Goal: Entertainment & Leisure: Browse casually

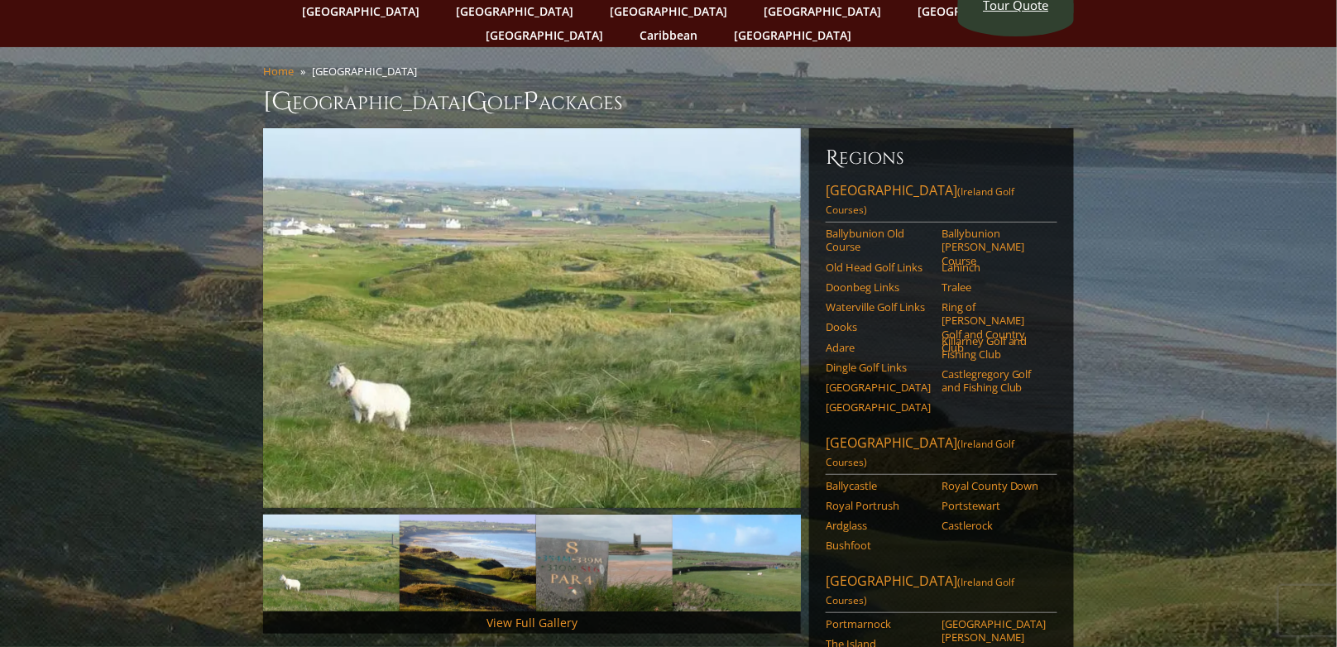
scroll to position [165, 0]
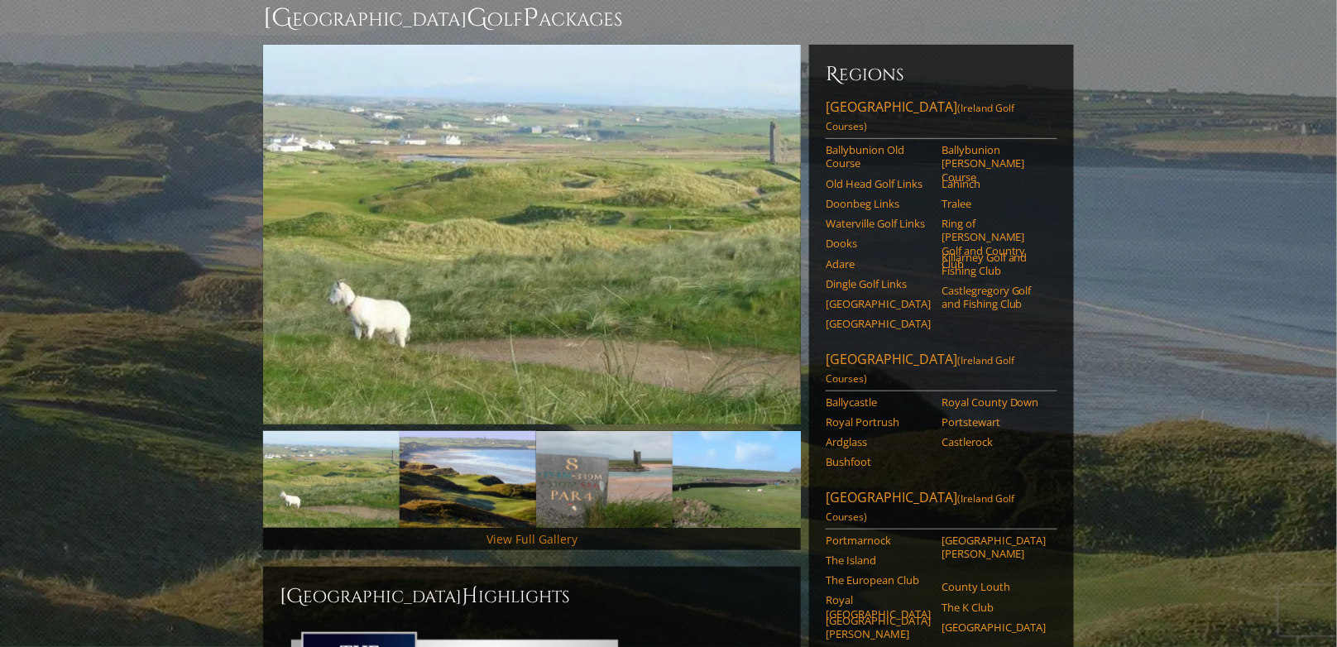
click at [511, 531] on link "View Full Gallery" at bounding box center [531, 539] width 91 height 16
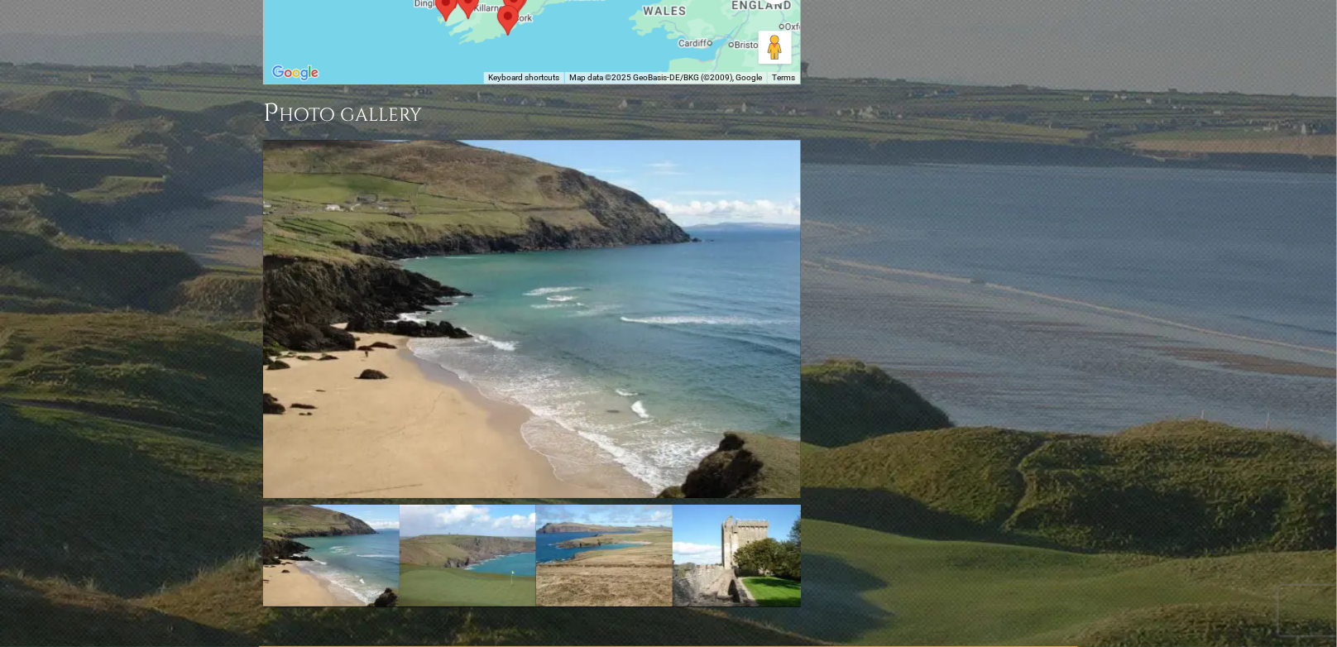
scroll to position [1793, 0]
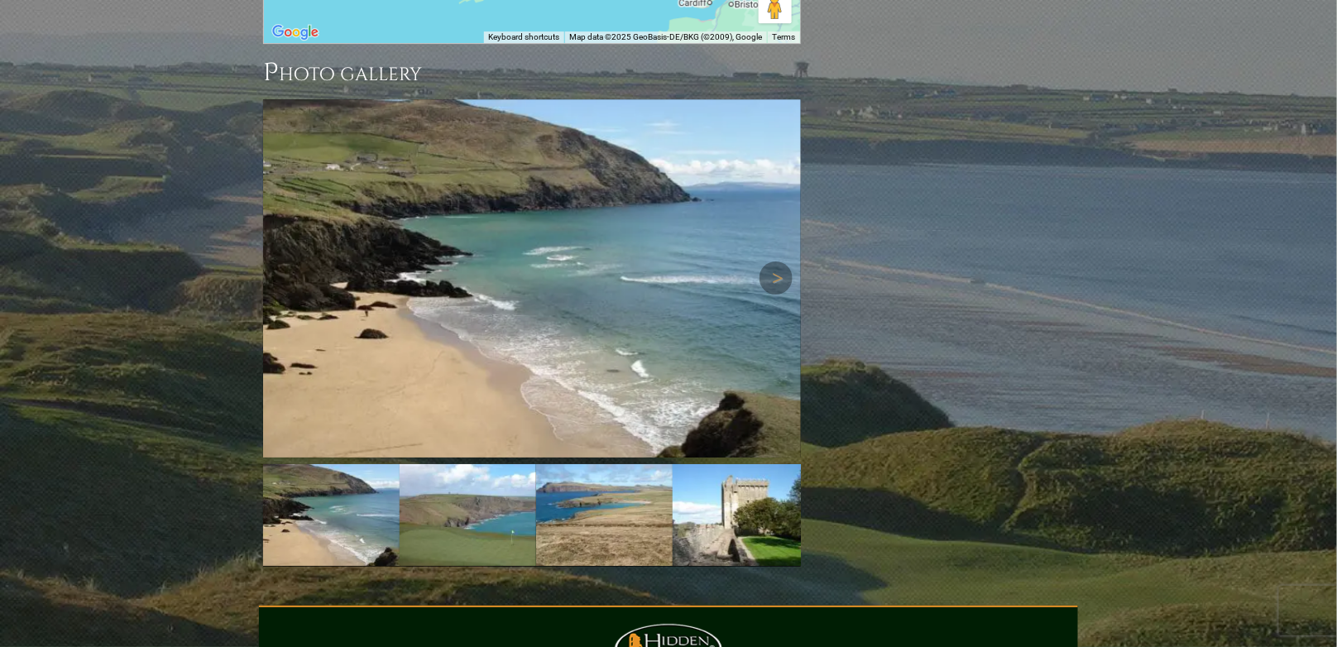
click at [630, 237] on img at bounding box center [532, 278] width 538 height 358
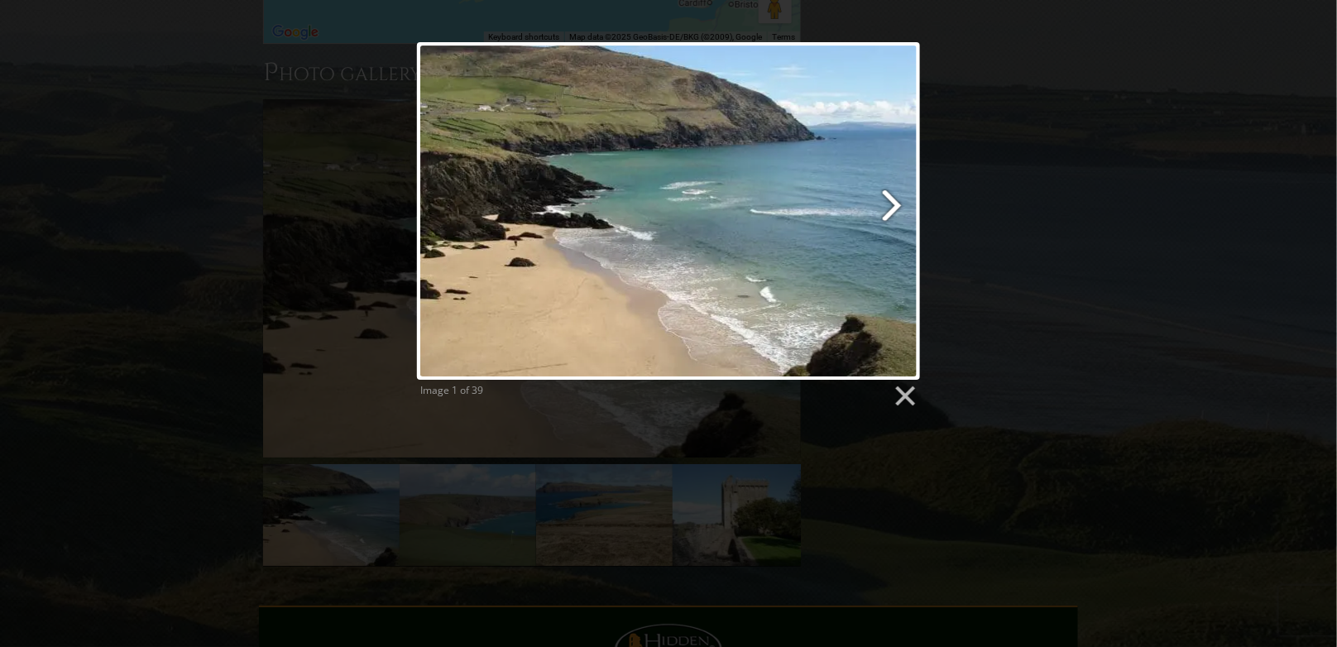
click at [892, 208] on link at bounding box center [759, 210] width 322 height 337
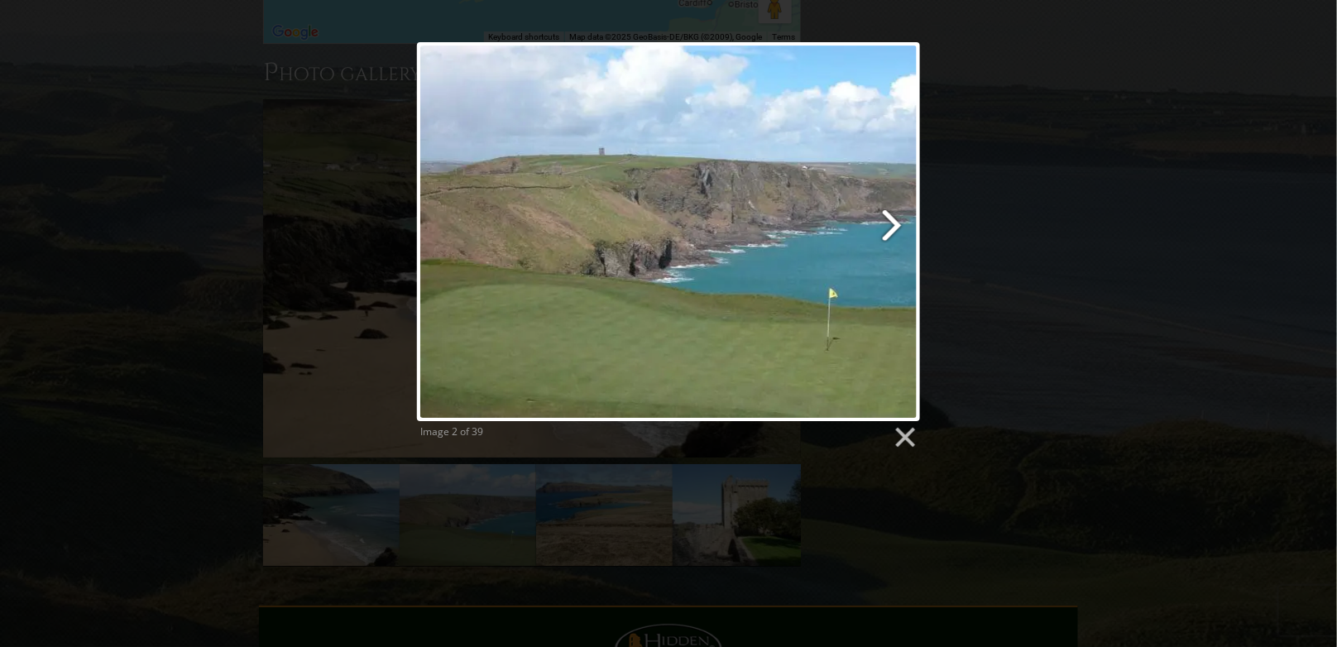
click at [892, 223] on link at bounding box center [759, 231] width 322 height 379
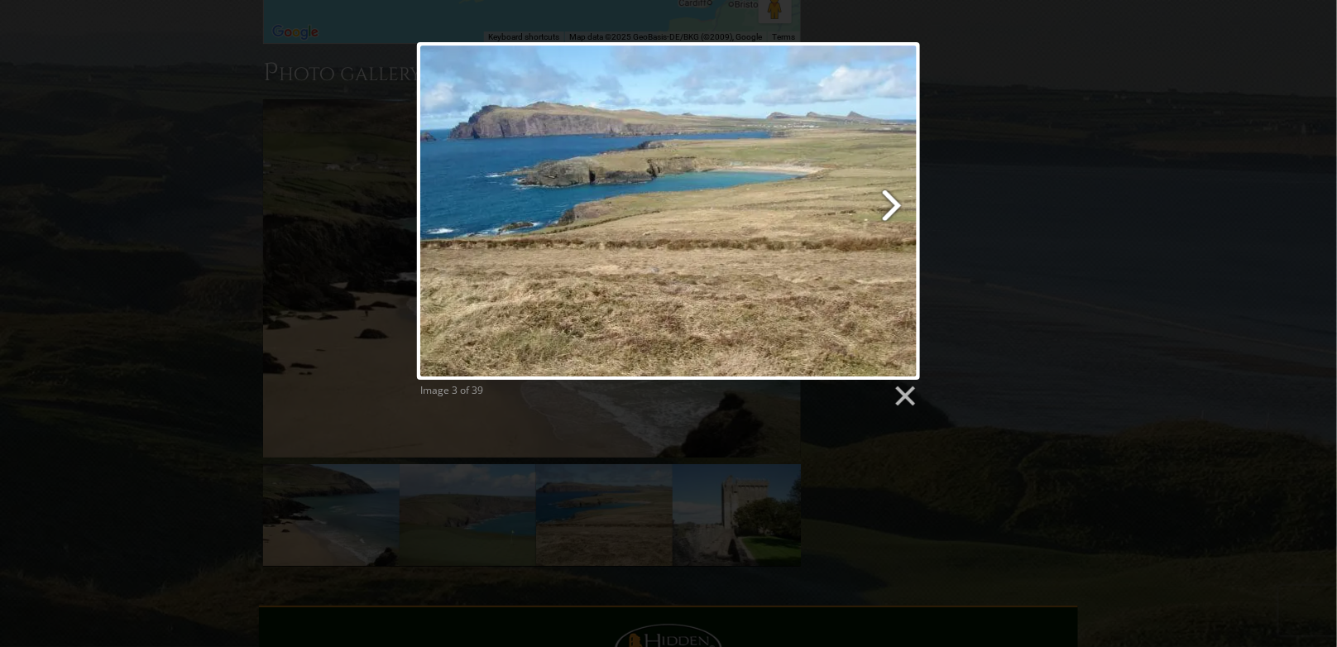
click at [887, 210] on link at bounding box center [759, 210] width 322 height 337
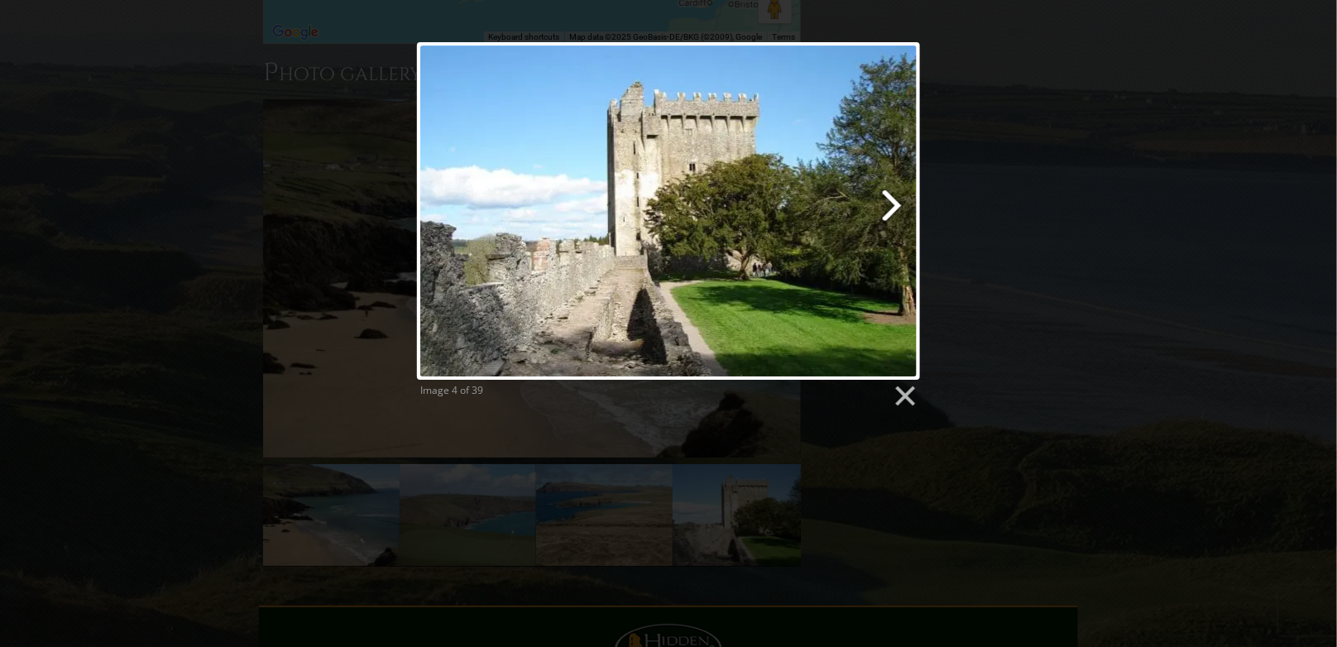
click at [890, 208] on link at bounding box center [759, 210] width 322 height 337
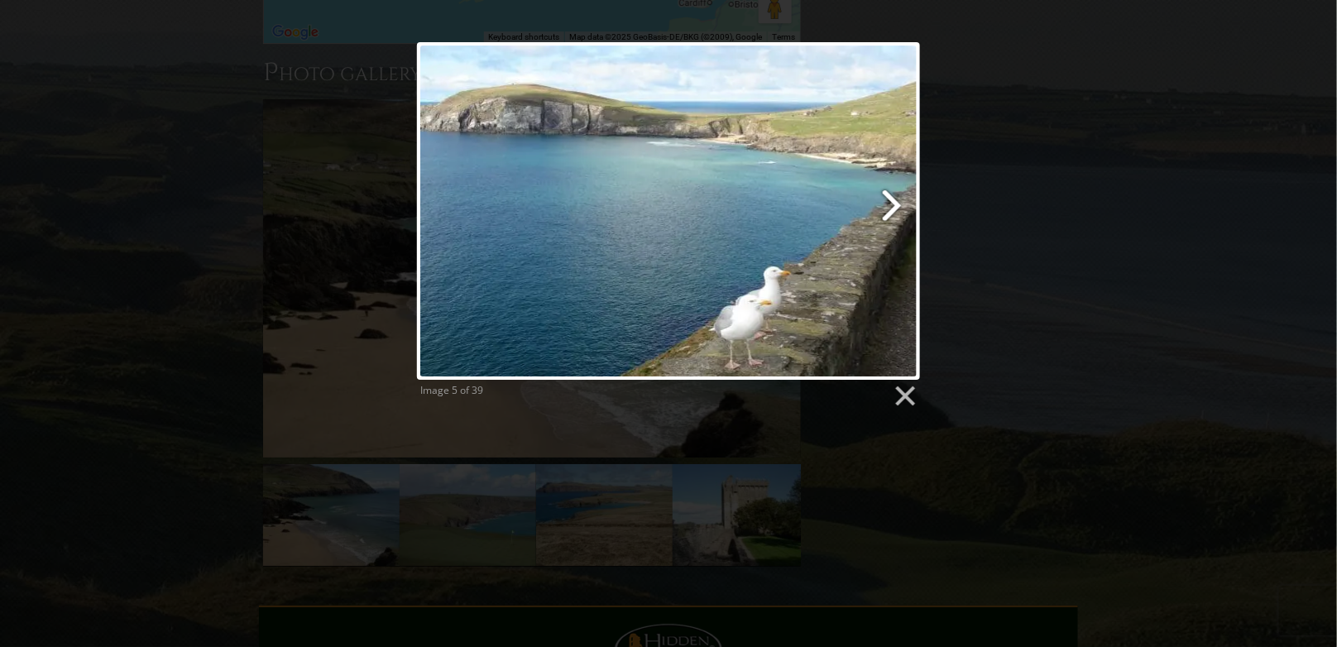
click at [890, 208] on link at bounding box center [759, 210] width 322 height 337
click at [0, 0] on div at bounding box center [0, 0] width 0 height 0
